Goal: Check status

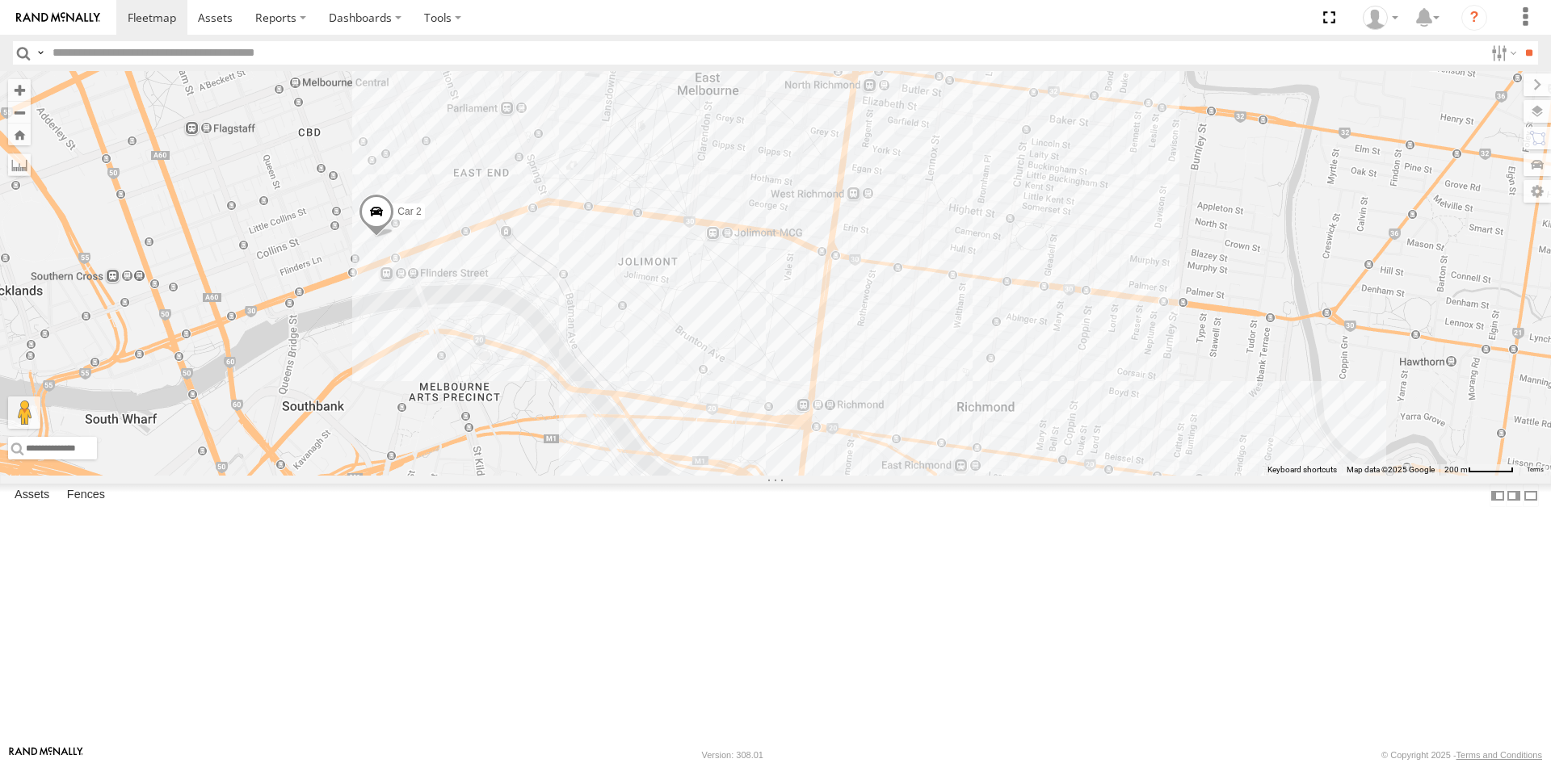
drag, startPoint x: 678, startPoint y: 516, endPoint x: 687, endPoint y: 314, distance: 202.2
click at [687, 314] on div "Car 2" at bounding box center [775, 273] width 1551 height 405
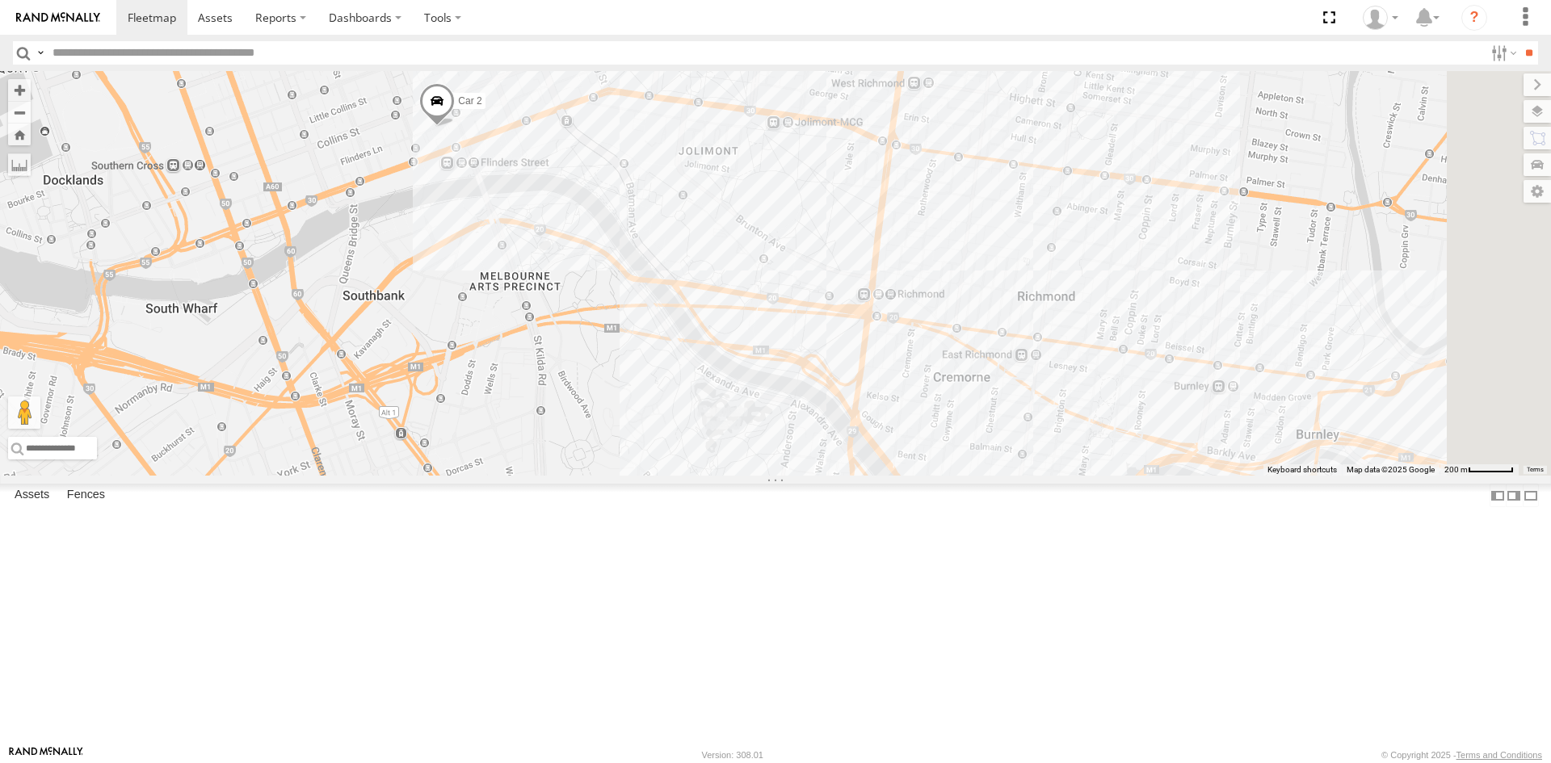
drag, startPoint x: 1112, startPoint y: 501, endPoint x: 783, endPoint y: 363, distance: 357.4
click at [783, 363] on div "Car 2" at bounding box center [775, 273] width 1551 height 405
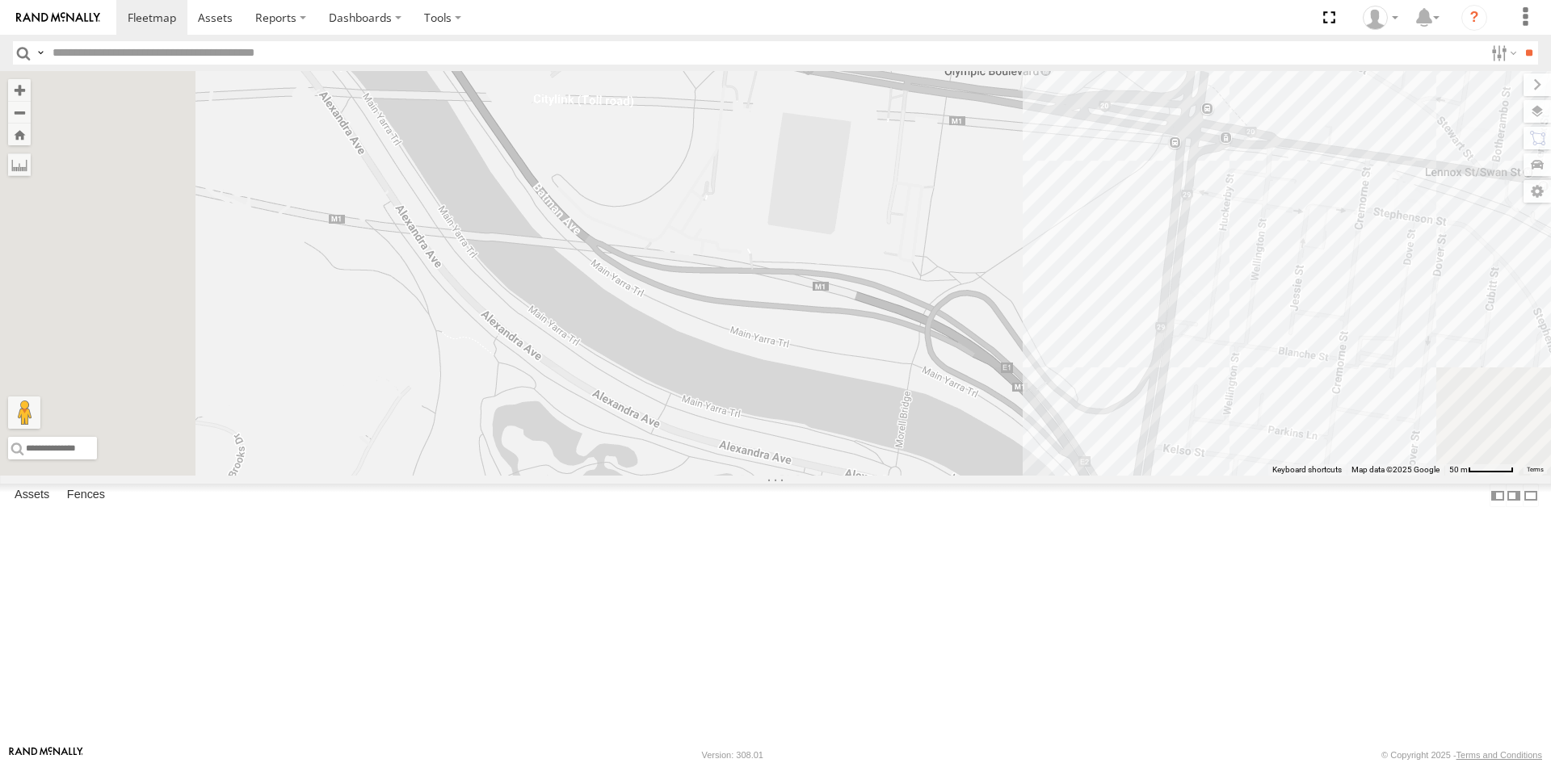
drag, startPoint x: 825, startPoint y: 444, endPoint x: 969, endPoint y: 186, distance: 295.5
click at [969, 186] on div "Car 2" at bounding box center [775, 273] width 1551 height 405
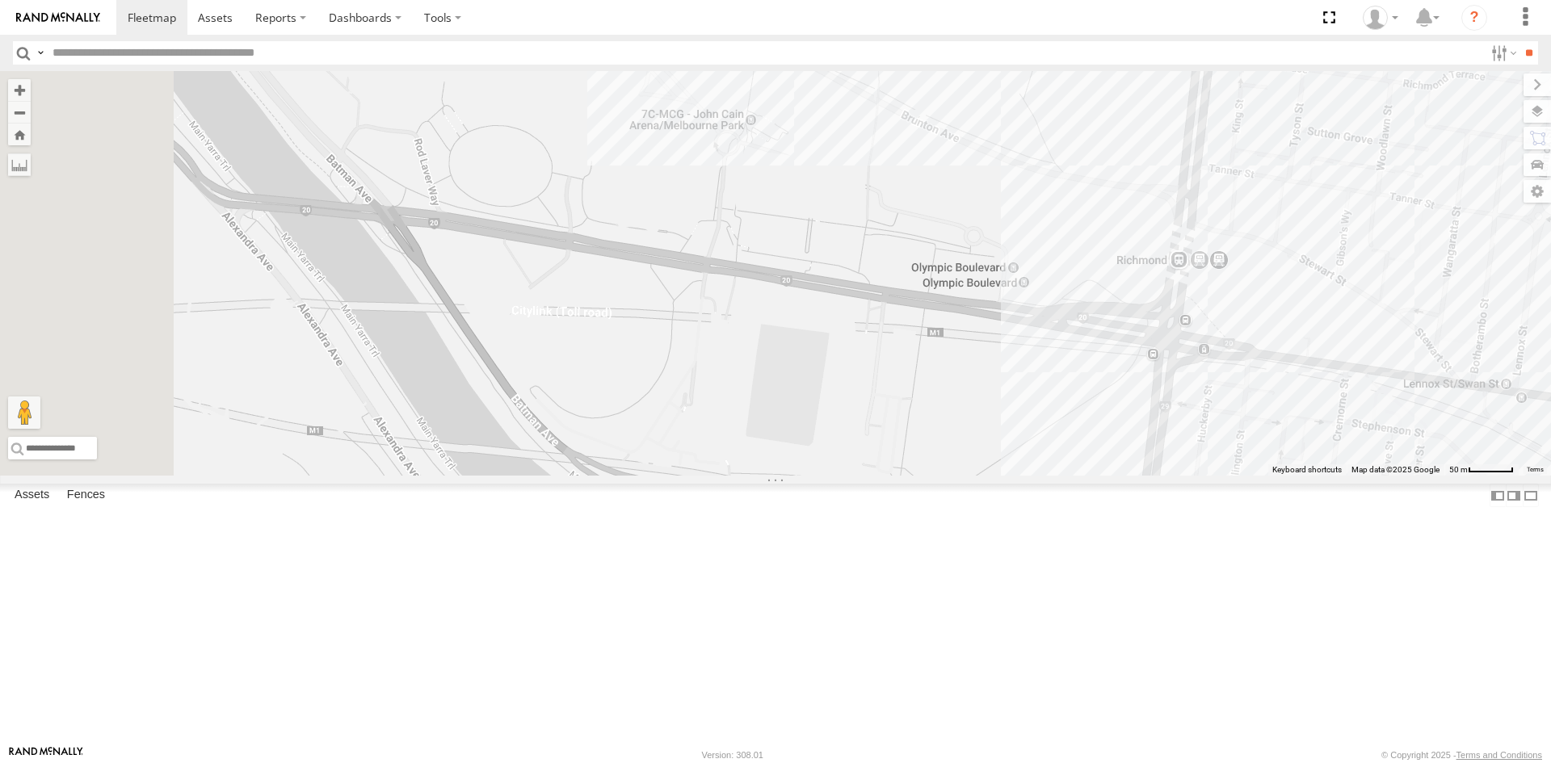
drag, startPoint x: 1115, startPoint y: 259, endPoint x: 1093, endPoint y: 477, distance: 218.4
click at [1093, 476] on div "Car 2" at bounding box center [775, 273] width 1551 height 405
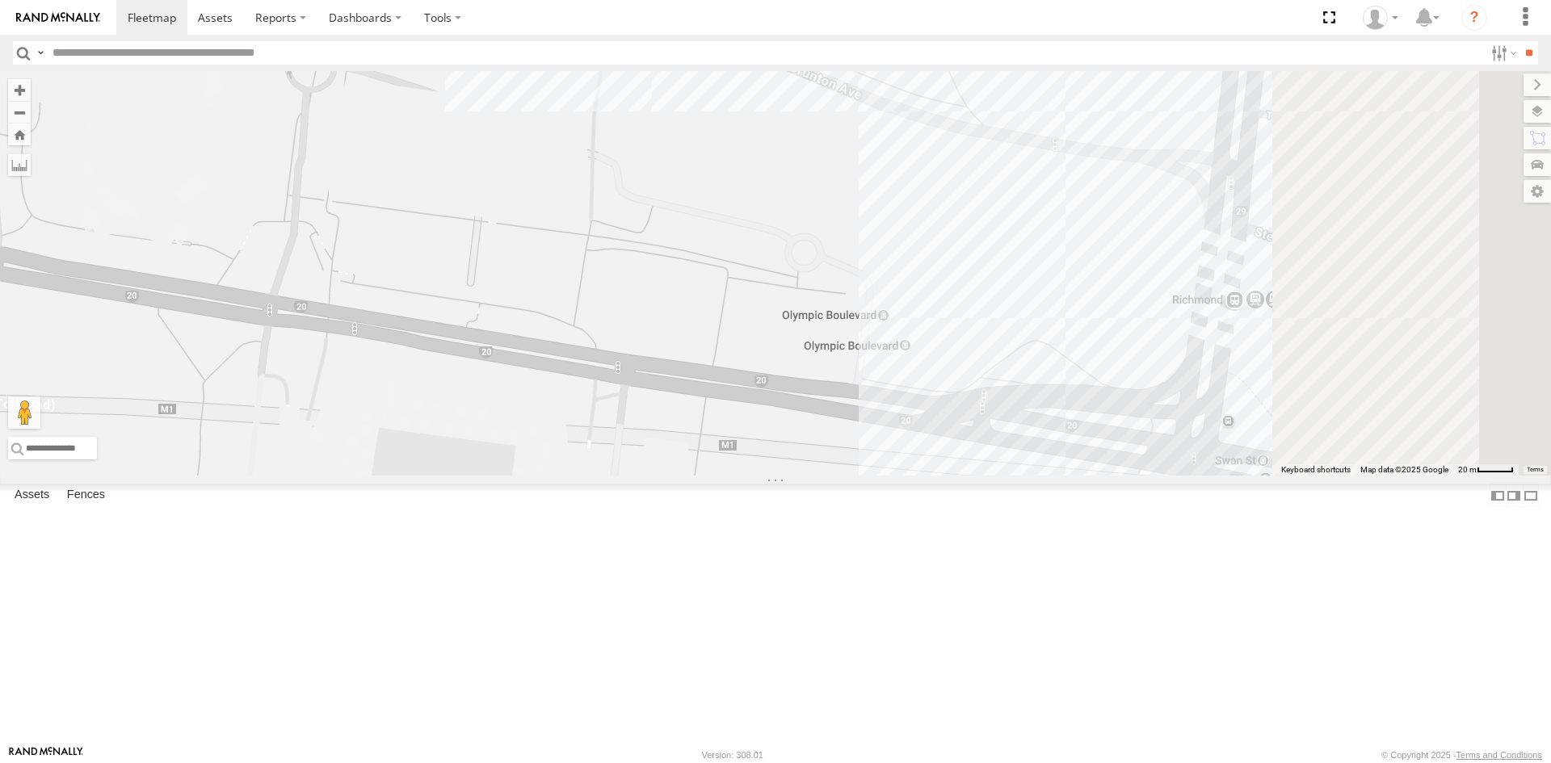
drag, startPoint x: 979, startPoint y: 361, endPoint x: 651, endPoint y: 369, distance: 328.1
click at [651, 369] on div "Car 2" at bounding box center [775, 273] width 1551 height 405
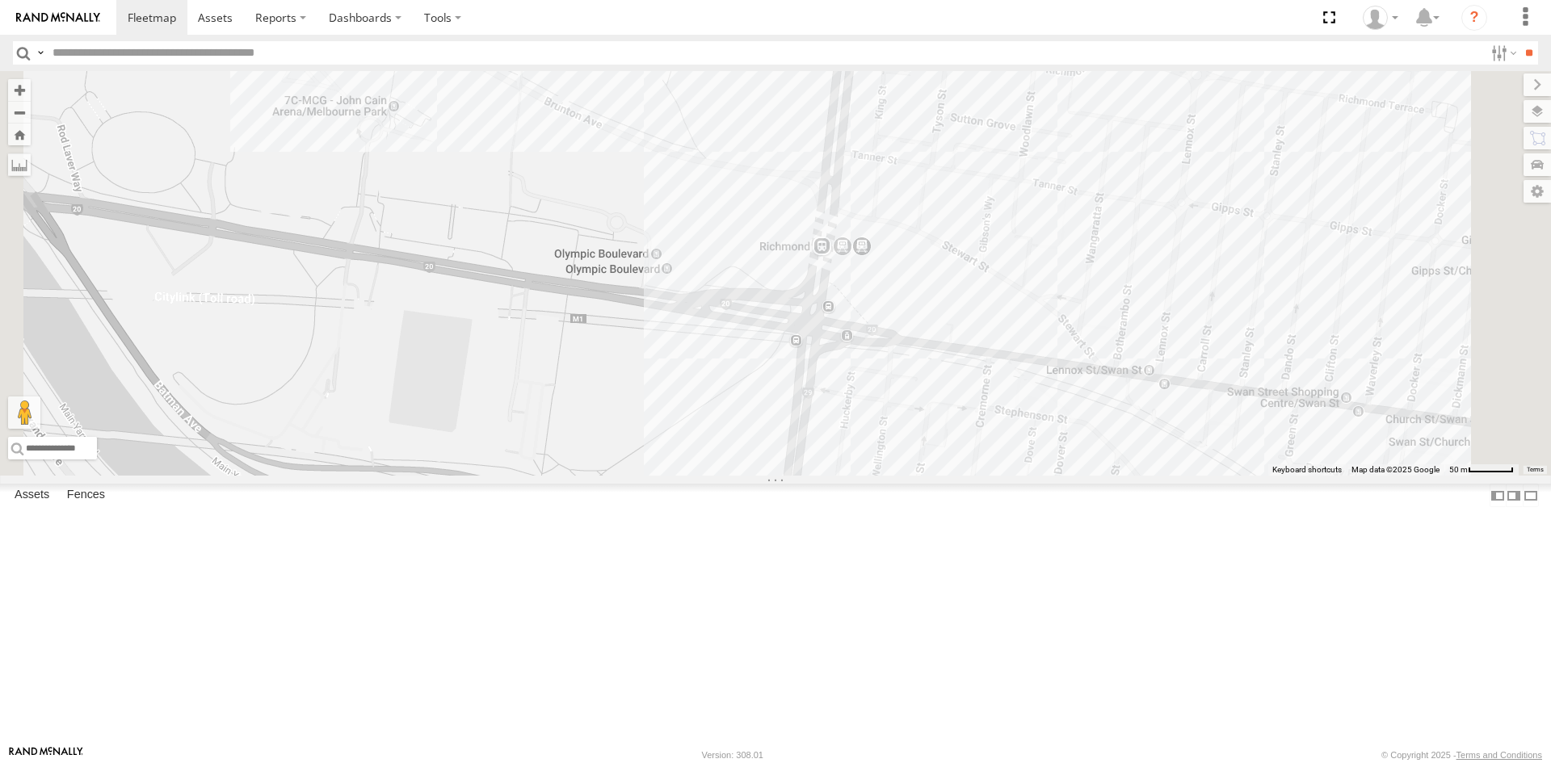
drag, startPoint x: 917, startPoint y: 425, endPoint x: 820, endPoint y: 400, distance: 100.1
click at [820, 400] on div "Car 2" at bounding box center [775, 273] width 1551 height 405
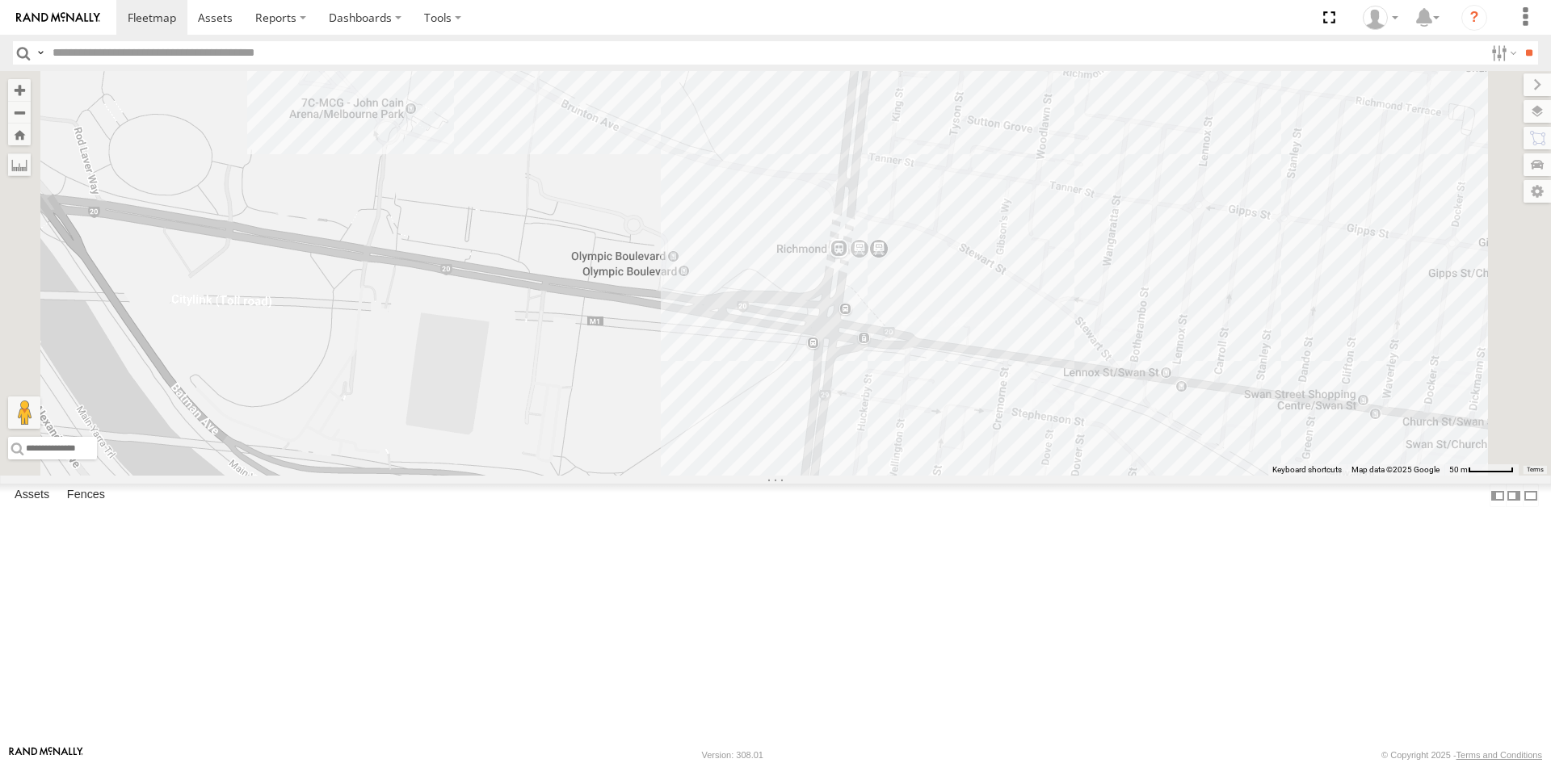
drag, startPoint x: 1170, startPoint y: 558, endPoint x: 1199, endPoint y: 554, distance: 29.4
click at [1196, 476] on div "Car 2" at bounding box center [775, 273] width 1551 height 405
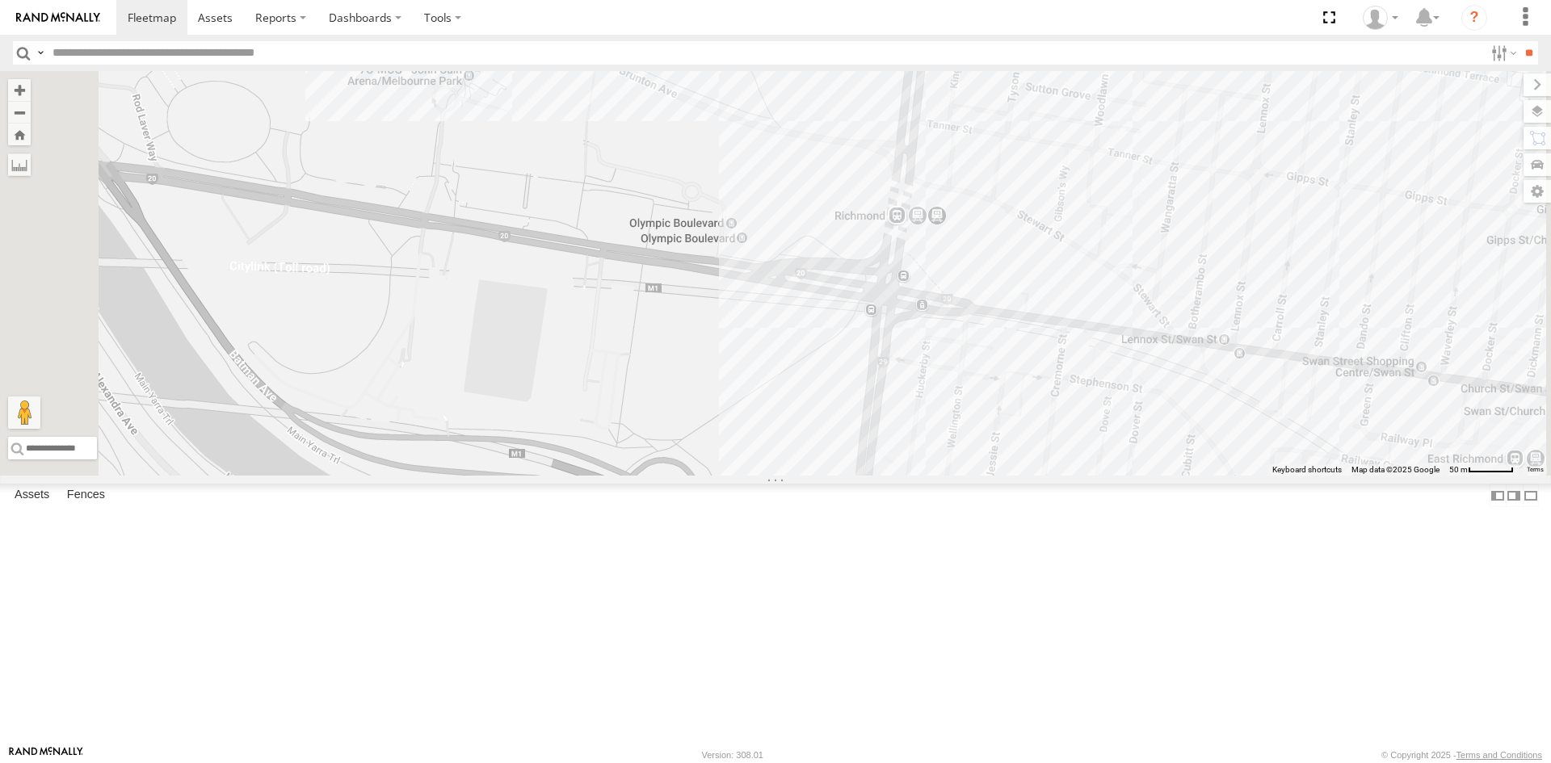
drag, startPoint x: 1322, startPoint y: 532, endPoint x: 1331, endPoint y: 561, distance: 31.2
click at [1331, 476] on div "Car 2" at bounding box center [775, 273] width 1551 height 405
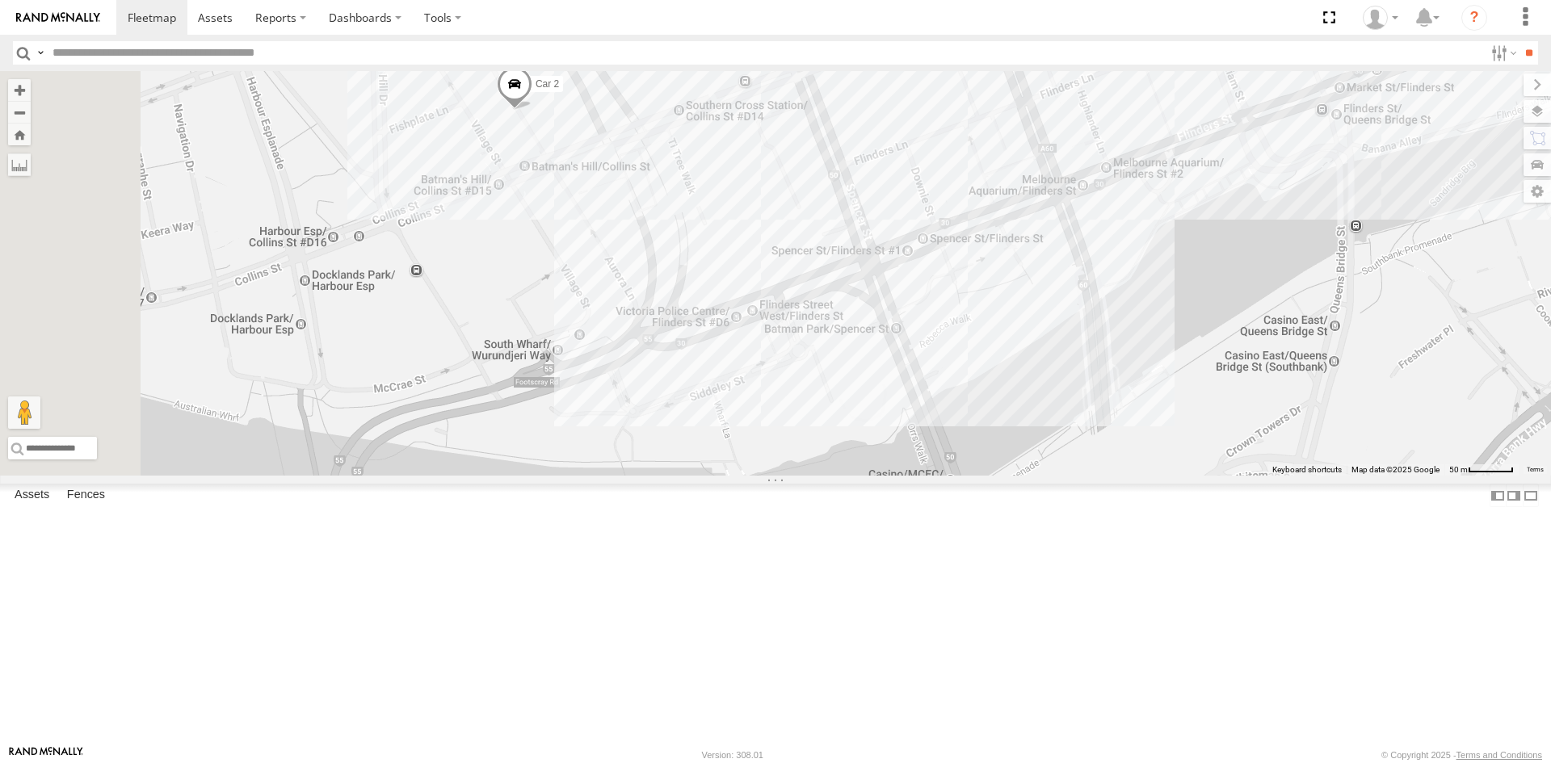
drag, startPoint x: 763, startPoint y: 254, endPoint x: 828, endPoint y: 249, distance: 65.6
click at [828, 249] on div "Car 2" at bounding box center [775, 273] width 1551 height 405
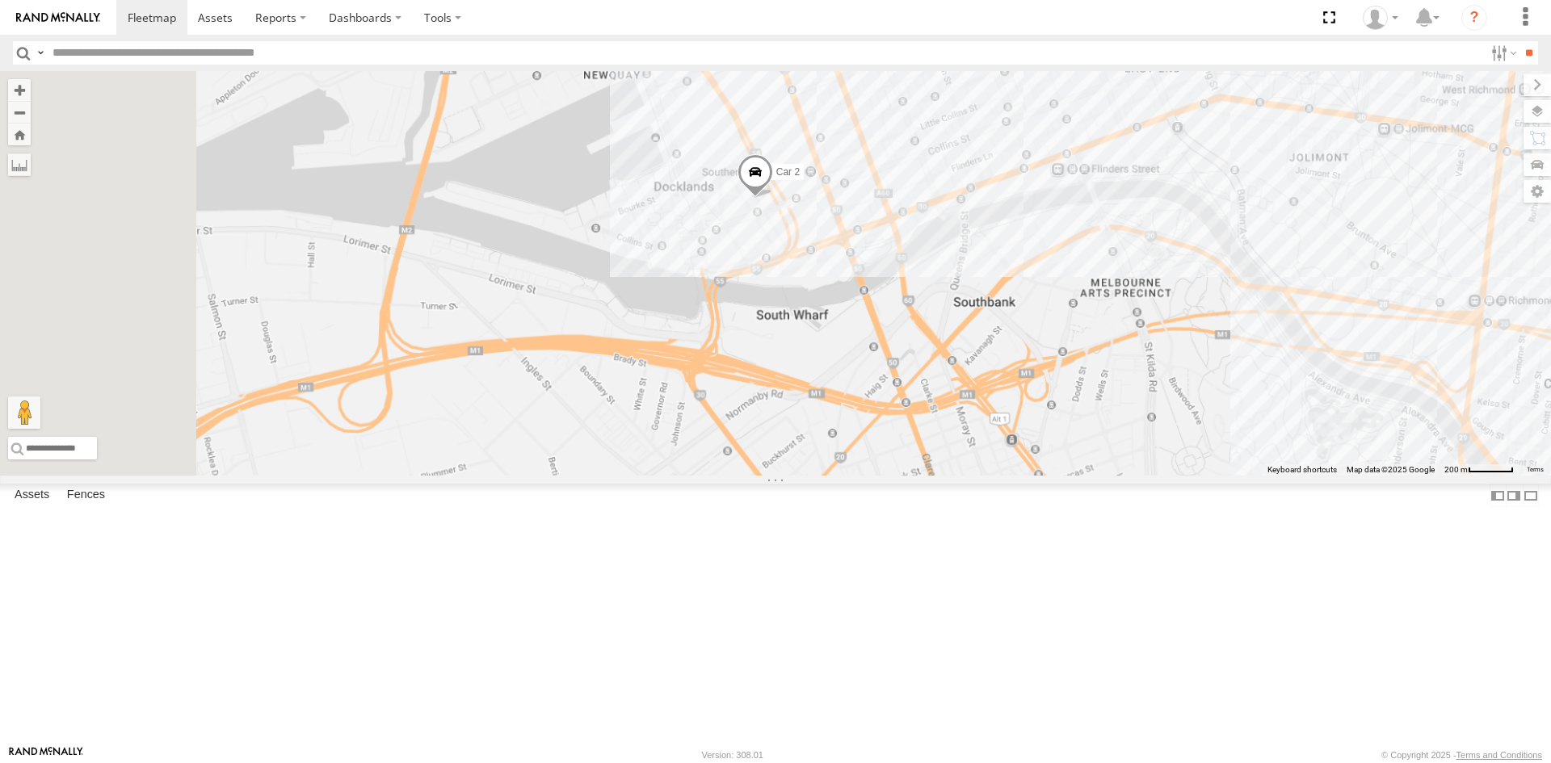
drag, startPoint x: 817, startPoint y: 283, endPoint x: 962, endPoint y: 384, distance: 177.0
click at [962, 384] on div "Car 2" at bounding box center [775, 273] width 1551 height 405
